Goal: Task Accomplishment & Management: Complete application form

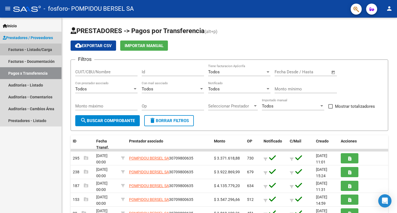
click at [29, 49] on link "Facturas - Listado/Carga" at bounding box center [30, 50] width 61 height 12
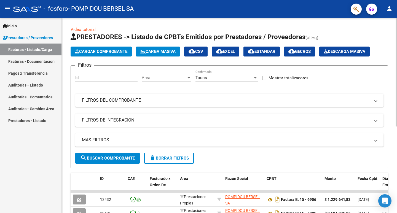
click at [99, 50] on span "Cargar Comprobante" at bounding box center [101, 51] width 52 height 5
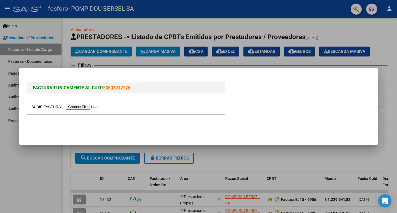
click at [92, 107] on input "file" at bounding box center [66, 107] width 70 height 6
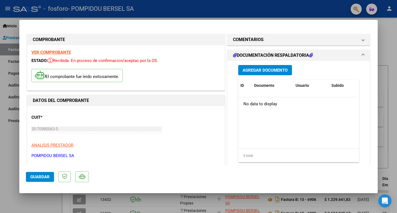
click at [267, 70] on span "Agregar Documento" at bounding box center [265, 70] width 45 height 5
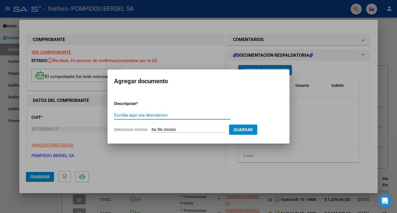
click at [145, 114] on input "Escriba aquí una descripcion" at bounding box center [172, 115] width 116 height 5
click at [167, 115] on input "OSPIF FOSFORO FC" at bounding box center [172, 115] width 116 height 5
type input "OSPIF FOSFORO FC 7010"
click at [189, 130] on input "Seleccionar Archivo" at bounding box center [188, 129] width 73 height 5
type input "C:\fakepath\ospif fosforo fc 7010 detallado.xls"
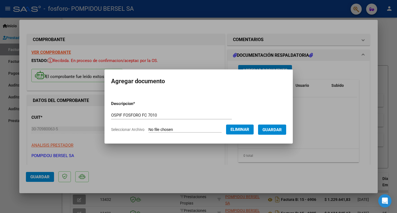
click at [274, 131] on span "Guardar" at bounding box center [271, 129] width 19 height 5
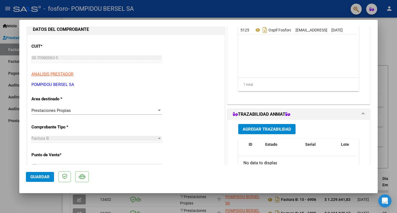
scroll to position [165, 0]
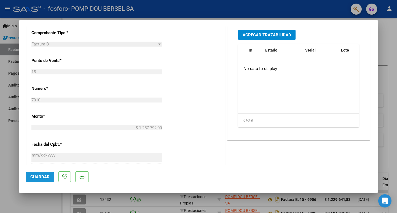
click at [37, 177] on span "Guardar" at bounding box center [39, 176] width 19 height 5
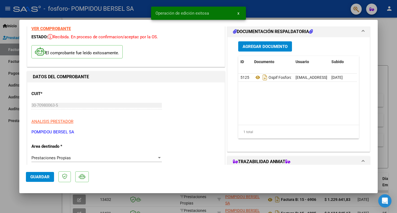
scroll to position [0, 0]
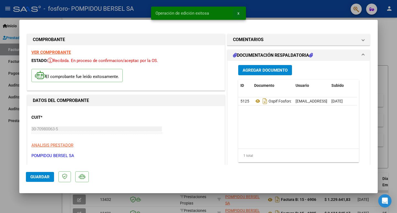
click at [237, 11] on span "x" at bounding box center [238, 13] width 2 height 5
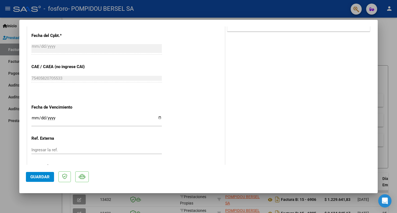
scroll to position [302, 0]
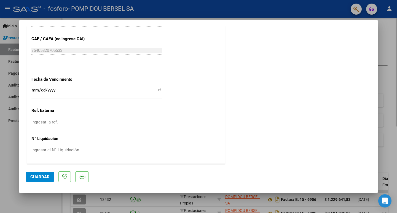
click at [387, 54] on div at bounding box center [198, 106] width 397 height 213
type input "$ 0,00"
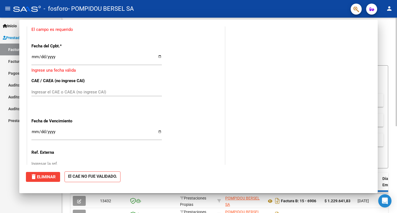
scroll to position [285, 0]
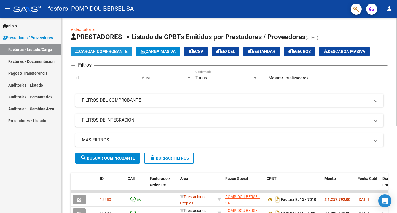
click at [104, 50] on span "Cargar Comprobante" at bounding box center [101, 51] width 52 height 5
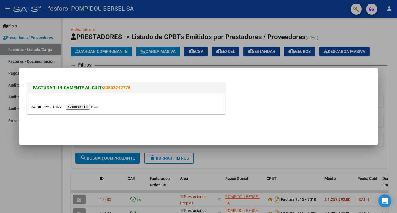
click at [79, 106] on input "file" at bounding box center [66, 107] width 70 height 6
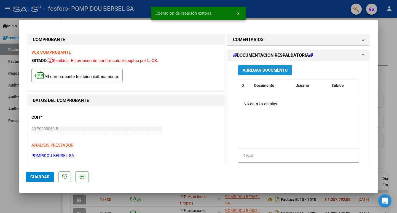
click at [274, 69] on span "Agregar Documento" at bounding box center [265, 70] width 45 height 5
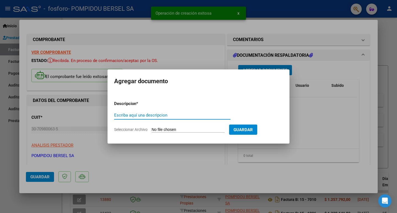
click at [157, 115] on input "Escriba aquí una descripcion" at bounding box center [172, 115] width 116 height 5
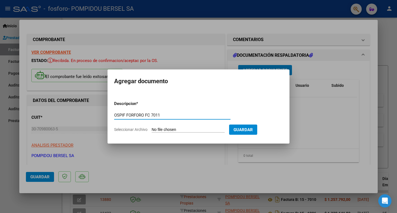
type input "OSPIF FORFORO FC 7011"
click at [173, 129] on input "Seleccionar Archivo" at bounding box center [188, 129] width 73 height 5
type input "C:\fakepath\ospif fosforo fc 7011 detallado.xls"
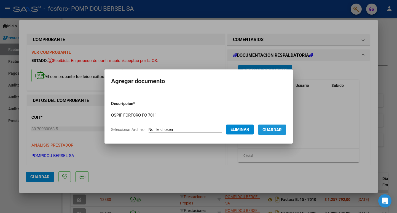
drag, startPoint x: 273, startPoint y: 127, endPoint x: 283, endPoint y: 147, distance: 21.8
click at [273, 127] on span "Guardar" at bounding box center [271, 129] width 19 height 5
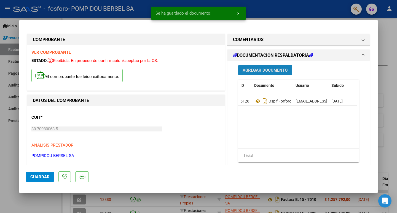
click at [263, 69] on span "Agregar Documento" at bounding box center [265, 70] width 45 height 5
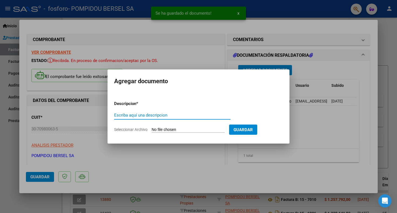
click at [145, 115] on input "Escriba aquí una descripcion" at bounding box center [172, 115] width 116 height 5
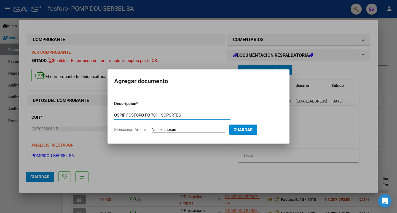
type input "OSPIF FOSFORO FC 7011 SOPORTES"
click at [157, 129] on input "Seleccionar Archivo" at bounding box center [188, 129] width 73 height 5
type input "C:\fakepath\OSPIF FOSFORO REMITOS FC 711.zip"
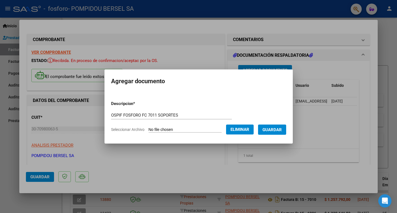
click at [271, 130] on span "Guardar" at bounding box center [271, 129] width 19 height 5
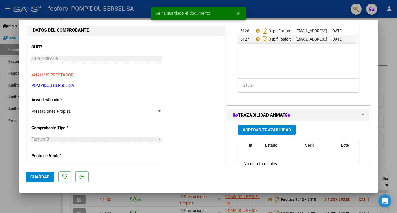
scroll to position [83, 0]
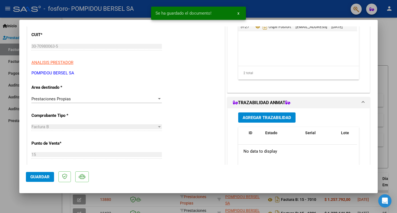
click at [41, 177] on span "Guardar" at bounding box center [39, 176] width 19 height 5
click at [385, 39] on div at bounding box center [198, 106] width 397 height 213
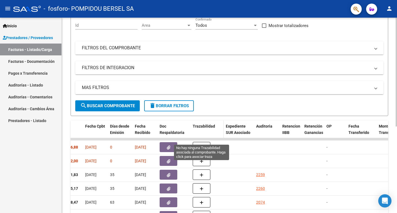
scroll to position [45, 0]
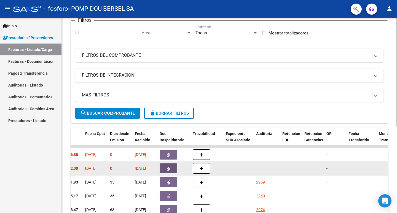
click at [165, 168] on button "button" at bounding box center [169, 168] width 18 height 10
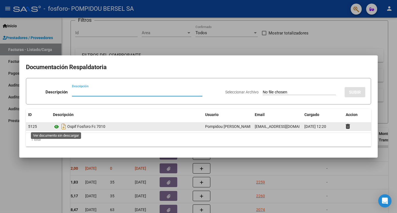
click at [54, 126] on icon at bounding box center [56, 126] width 7 height 7
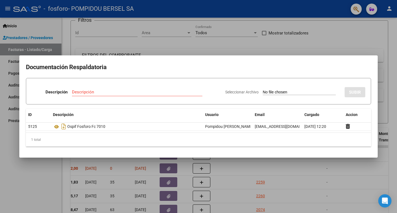
click at [342, 171] on div at bounding box center [198, 106] width 397 height 213
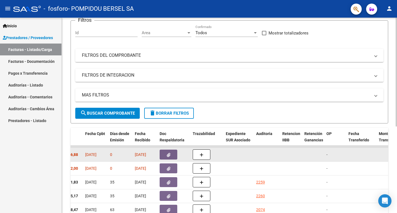
click at [170, 153] on icon "button" at bounding box center [169, 155] width 4 height 4
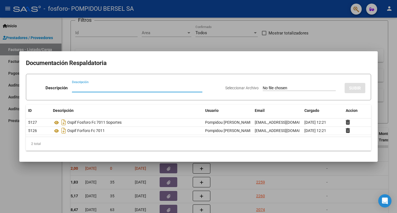
click at [314, 194] on div at bounding box center [198, 106] width 397 height 213
